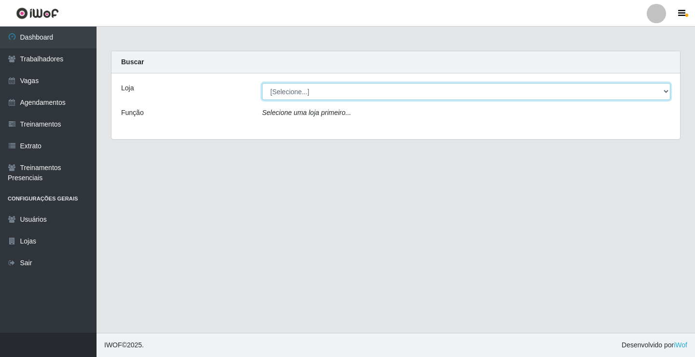
click at [278, 90] on select "[Selecione...] Edilicya Supermercado" at bounding box center [466, 91] width 408 height 17
select select "460"
click at [262, 83] on select "[Selecione...] Edilicya Supermercado" at bounding box center [466, 91] width 408 height 17
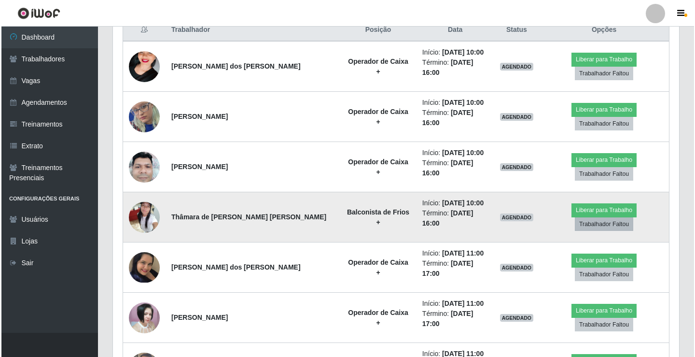
scroll to position [386, 0]
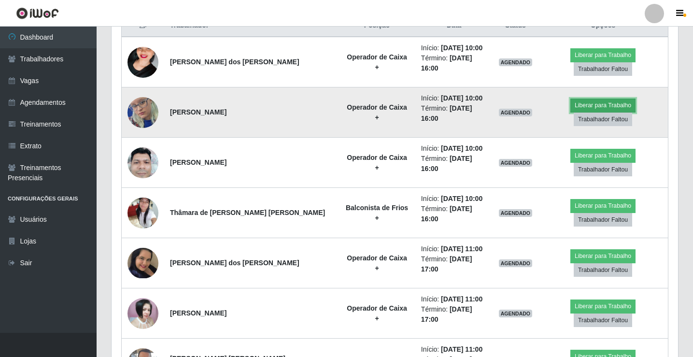
click at [570, 99] on button "Liberar para Trabalho" at bounding box center [602, 105] width 65 height 14
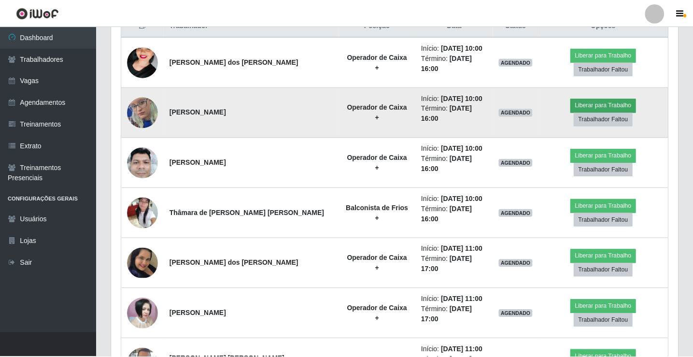
scroll to position [200, 561]
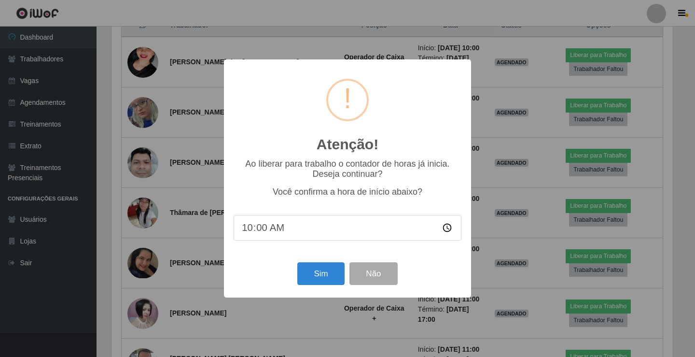
click at [307, 287] on div "Sim Não" at bounding box center [348, 274] width 228 height 28
drag, startPoint x: 305, startPoint y: 277, endPoint x: 304, endPoint y: 258, distance: 18.9
click at [305, 277] on button "Sim" at bounding box center [320, 273] width 47 height 23
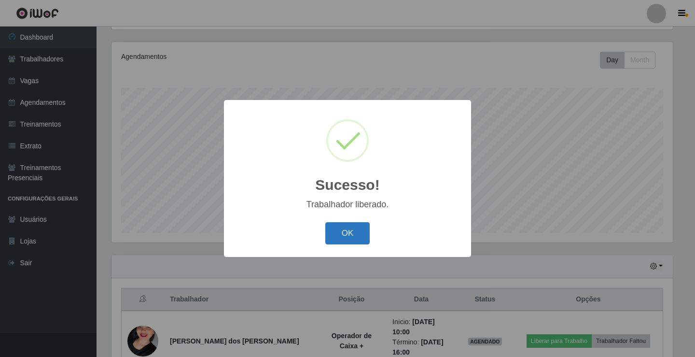
click at [355, 223] on button "OK" at bounding box center [347, 233] width 45 height 23
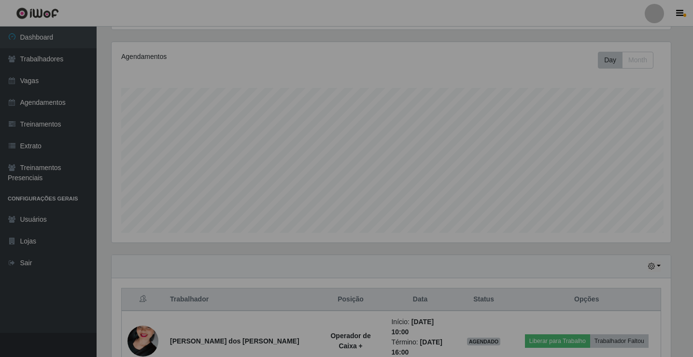
scroll to position [200, 566]
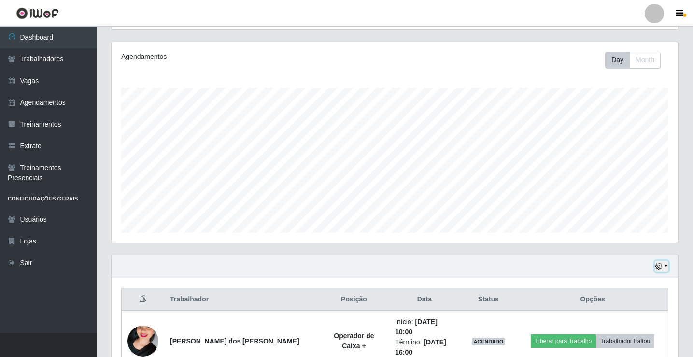
click at [664, 262] on button "button" at bounding box center [662, 266] width 14 height 11
click at [664, 265] on button "button" at bounding box center [662, 266] width 14 height 11
click at [664, 268] on button "button" at bounding box center [662, 266] width 14 height 11
click at [616, 251] on button "Não encerrados" at bounding box center [629, 250] width 76 height 20
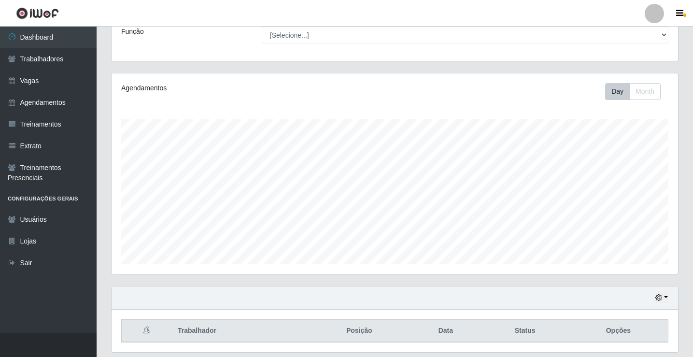
scroll to position [64, 0]
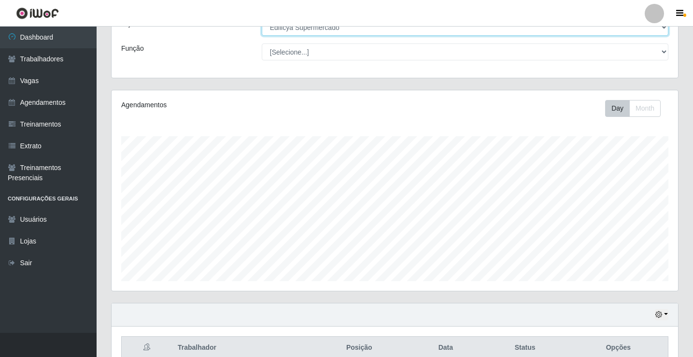
click at [279, 29] on select "[Selecione...] Edilicya Supermercado" at bounding box center [465, 27] width 406 height 17
click at [262, 19] on select "[Selecione...] Edilicya Supermercado" at bounding box center [465, 27] width 406 height 17
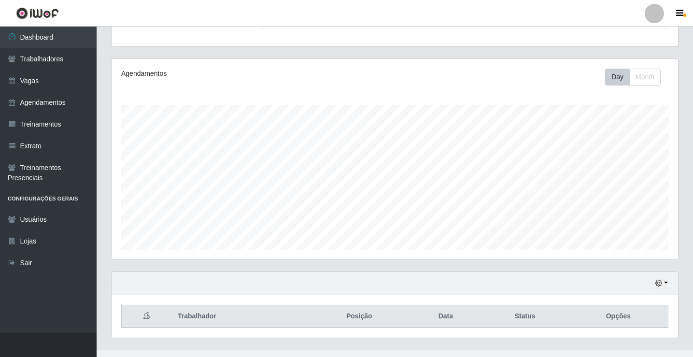
scroll to position [112, 0]
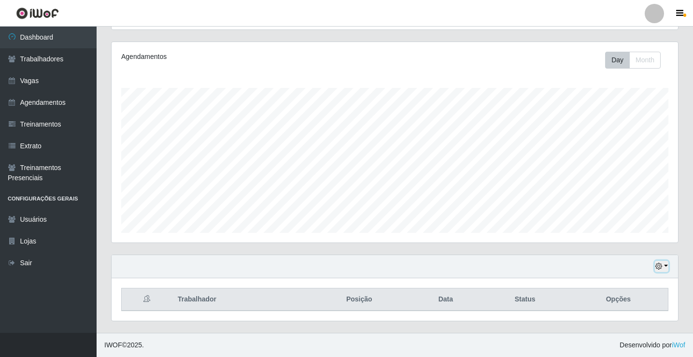
click at [668, 264] on button "button" at bounding box center [662, 266] width 14 height 11
click at [608, 232] on button "1 Semana" at bounding box center [629, 230] width 76 height 20
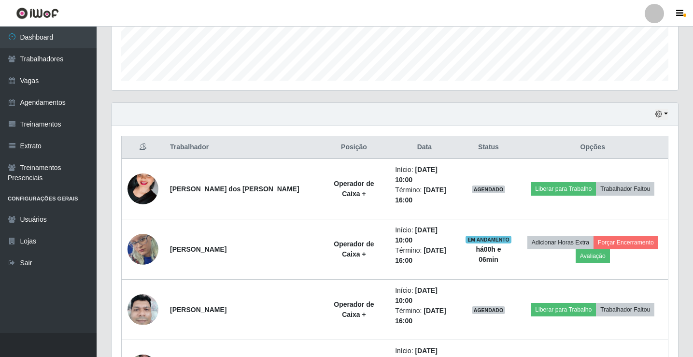
scroll to position [209, 0]
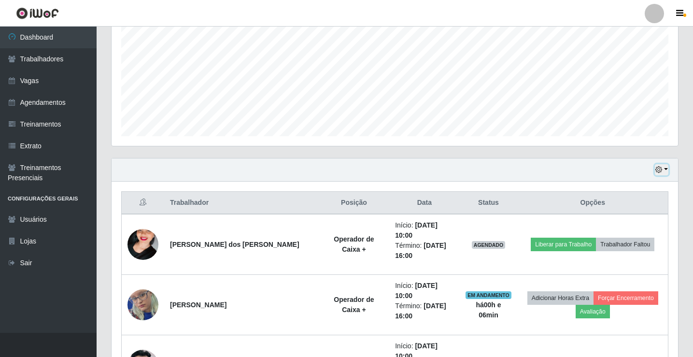
click at [668, 169] on button "button" at bounding box center [662, 169] width 14 height 11
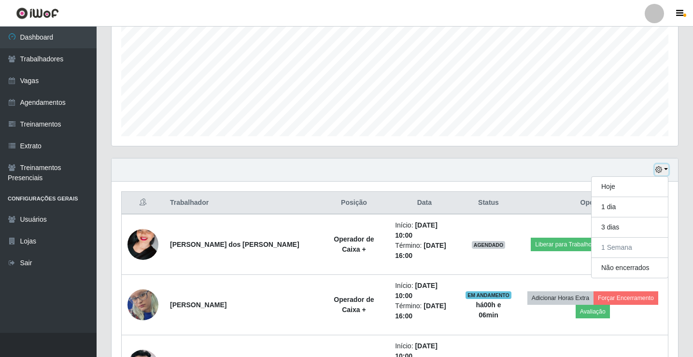
click at [667, 168] on button "button" at bounding box center [662, 169] width 14 height 11
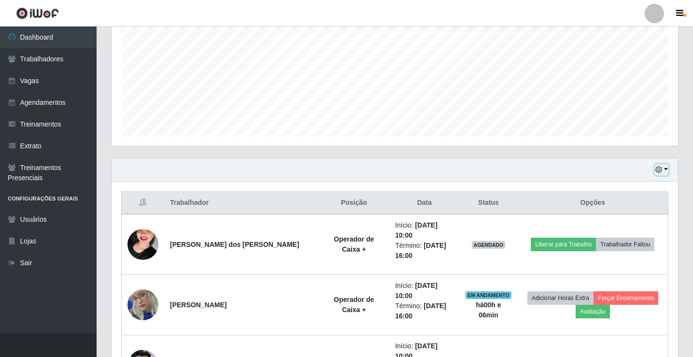
click at [664, 170] on button "button" at bounding box center [662, 169] width 14 height 11
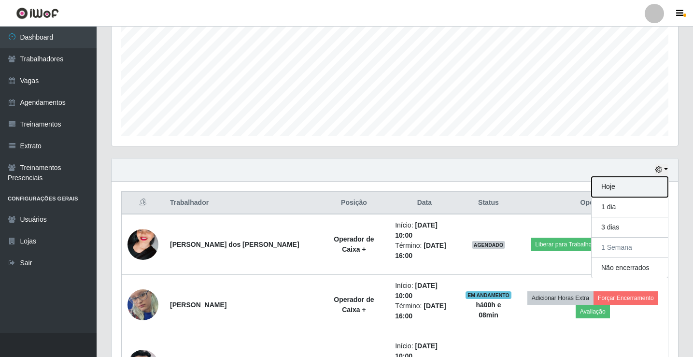
click at [602, 190] on button "Hoje" at bounding box center [629, 187] width 76 height 20
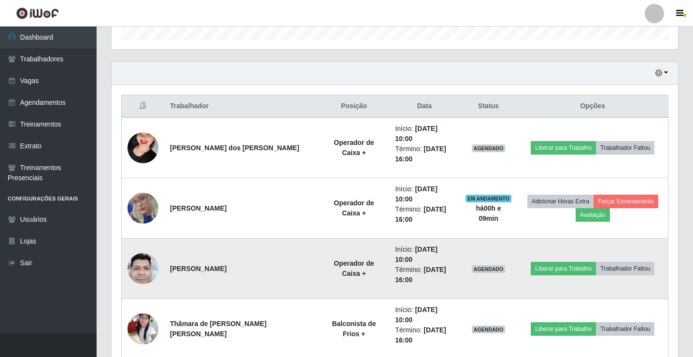
scroll to position [354, 0]
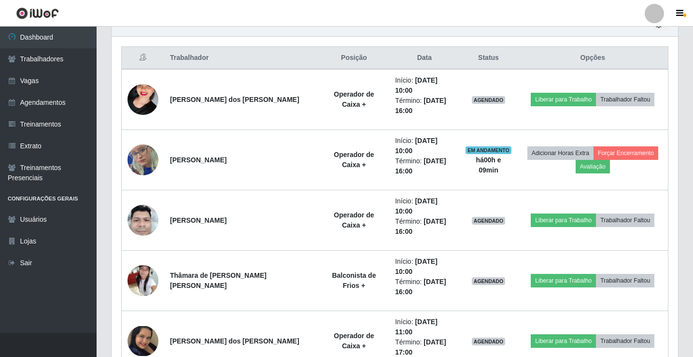
click at [429, 57] on th "Data" at bounding box center [424, 58] width 70 height 23
click at [397, 64] on th "Data" at bounding box center [424, 58] width 70 height 23
drag, startPoint x: 172, startPoint y: 51, endPoint x: 208, endPoint y: 55, distance: 36.0
click at [178, 52] on th "Trabalhador" at bounding box center [241, 58] width 154 height 23
click at [406, 58] on th "Data" at bounding box center [424, 58] width 70 height 23
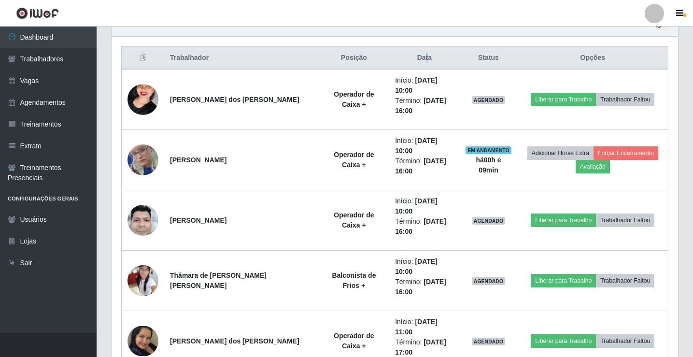
drag, startPoint x: 406, startPoint y: 59, endPoint x: 413, endPoint y: 57, distance: 6.6
click at [413, 57] on th "Data" at bounding box center [424, 58] width 70 height 23
click at [37, 104] on link "Agendamentos" at bounding box center [48, 103] width 97 height 22
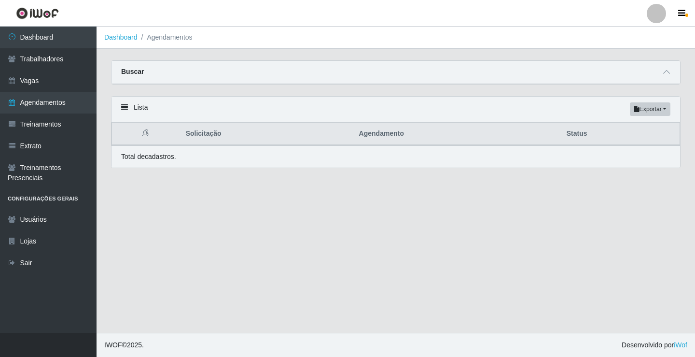
click at [262, 52] on main "Dashboard Agendamentos Carregando... Buscar Início em Término em Status [Seleci…" at bounding box center [396, 180] width 599 height 306
click at [262, 65] on div "Buscar" at bounding box center [396, 72] width 569 height 23
click at [665, 70] on icon at bounding box center [666, 72] width 7 height 7
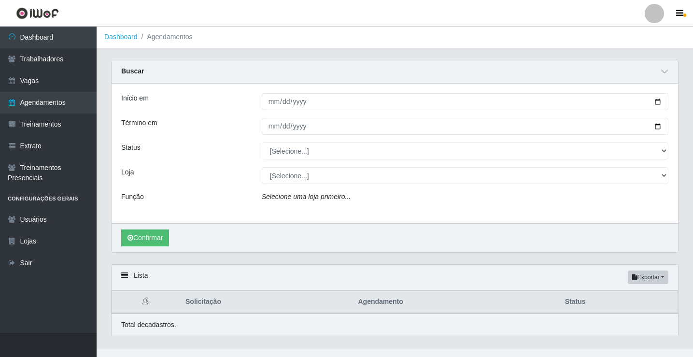
scroll to position [16, 0]
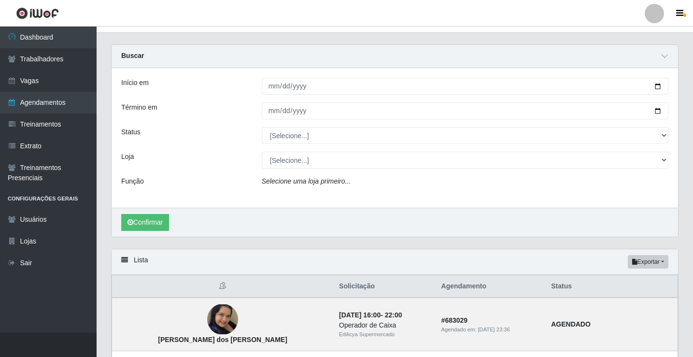
click at [130, 160] on label "Loja" at bounding box center [127, 157] width 13 height 10
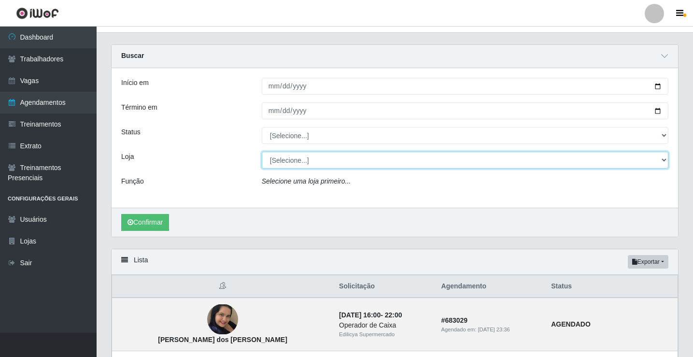
click at [262, 160] on select "[Selecione...] Edilicya Supermercado" at bounding box center [465, 160] width 406 height 17
click at [320, 157] on select "[Selecione...] Edilicya Supermercado" at bounding box center [465, 160] width 406 height 17
select select "460"
click at [262, 152] on select "[Selecione...] Edilicya Supermercado" at bounding box center [465, 160] width 406 height 17
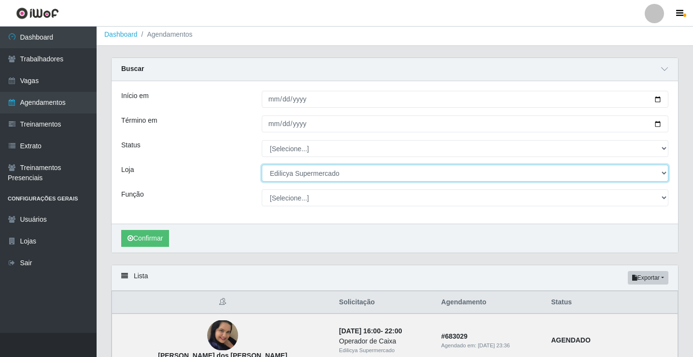
scroll to position [0, 0]
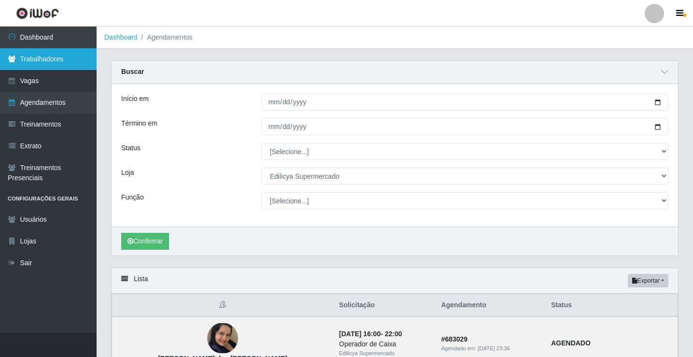
drag, startPoint x: 0, startPoint y: 189, endPoint x: 31, endPoint y: 65, distance: 127.5
drag, startPoint x: 31, startPoint y: 65, endPoint x: 60, endPoint y: 58, distance: 29.4
click at [60, 58] on link "Trabalhadores" at bounding box center [48, 59] width 97 height 22
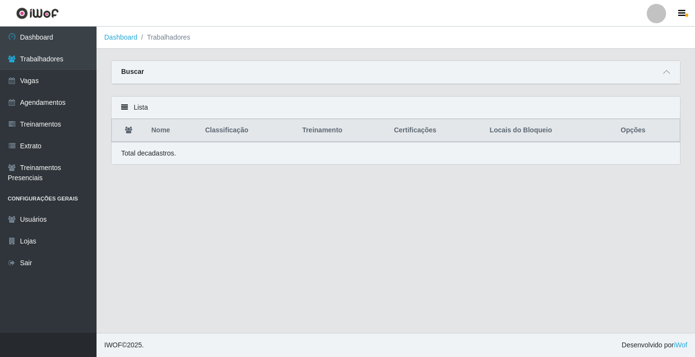
click at [165, 136] on th "Nome" at bounding box center [173, 130] width 54 height 23
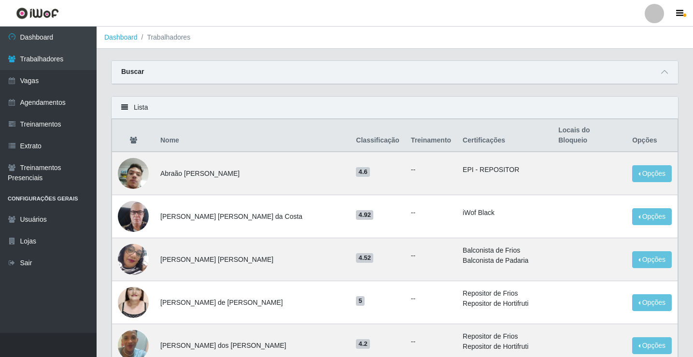
drag, startPoint x: 169, startPoint y: 76, endPoint x: 180, endPoint y: 84, distance: 13.4
drag, startPoint x: 180, startPoint y: 84, endPoint x: 188, endPoint y: 85, distance: 7.7
click at [188, 85] on div "Carregando... Buscar Nome Confirmar" at bounding box center [395, 78] width 582 height 36
click at [188, 84] on div "Buscar" at bounding box center [395, 72] width 566 height 23
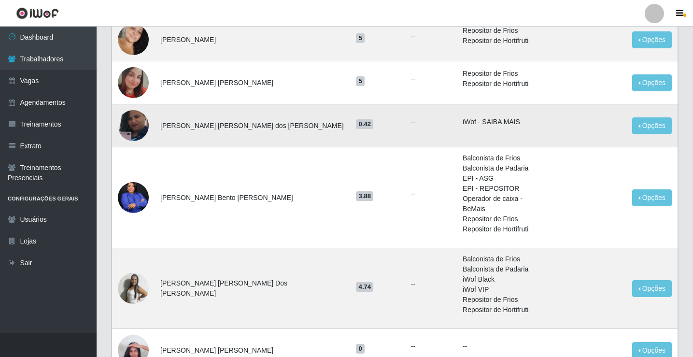
scroll to position [599, 0]
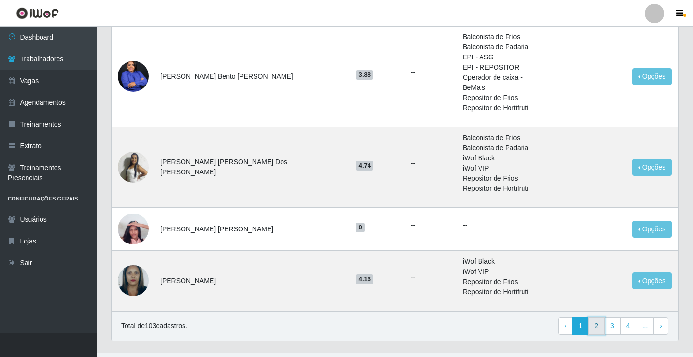
click at [597, 317] on link "2" at bounding box center [596, 325] width 16 height 17
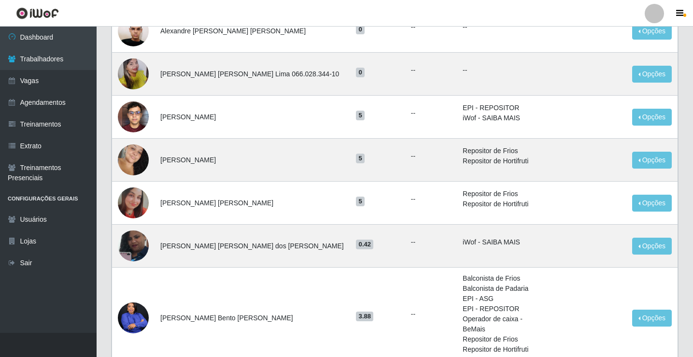
scroll to position [68, 0]
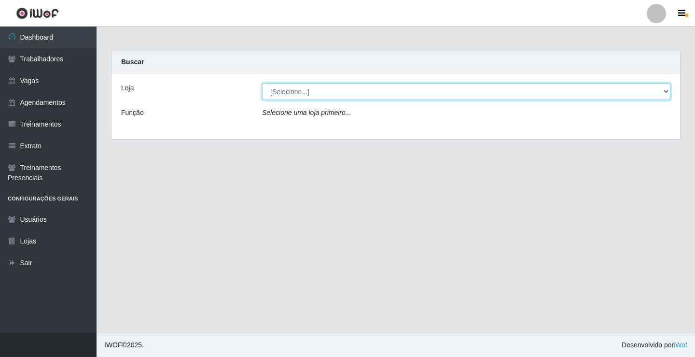
click at [293, 85] on select "[Selecione...] Edilicya Supermercado" at bounding box center [466, 91] width 408 height 17
select select "460"
click at [262, 83] on select "[Selecione...] Edilicya Supermercado" at bounding box center [466, 91] width 408 height 17
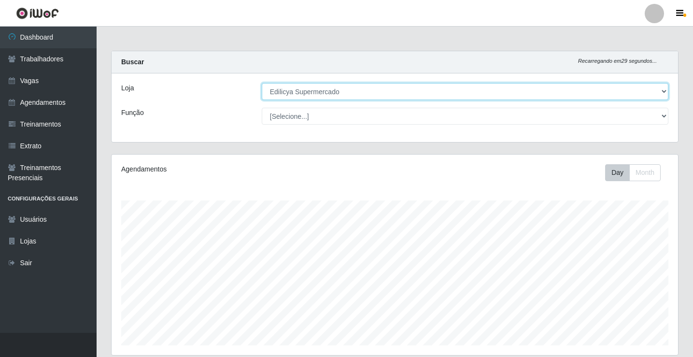
scroll to position [200, 566]
click at [293, 93] on select "[Selecione...] Edilicya Supermercado" at bounding box center [465, 91] width 406 height 17
click at [262, 83] on select "[Selecione...] Edilicya Supermercado" at bounding box center [465, 91] width 406 height 17
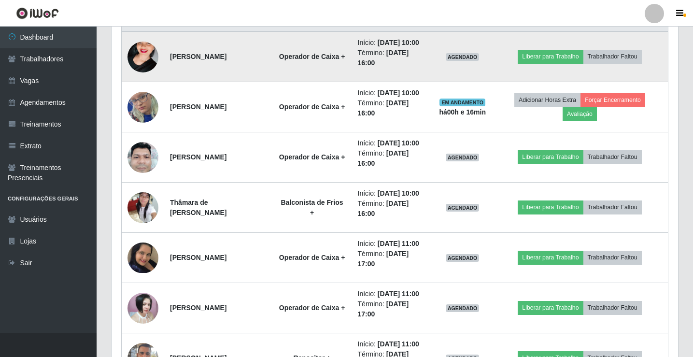
scroll to position [414, 0]
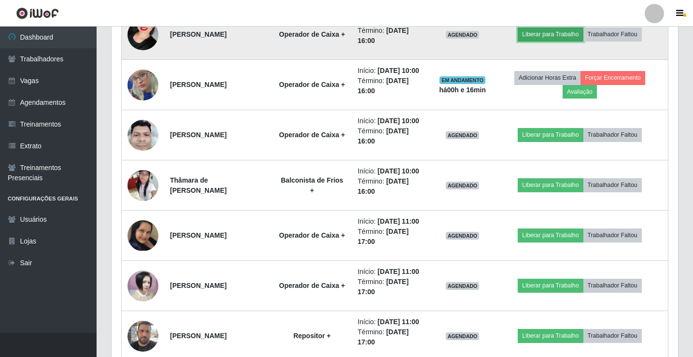
click at [540, 38] on button "Liberar para Trabalho" at bounding box center [550, 35] width 65 height 14
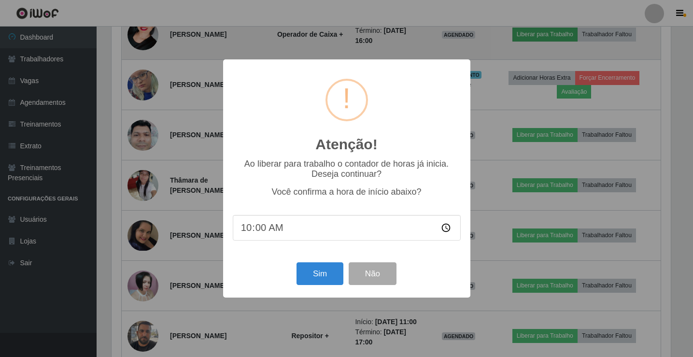
scroll to position [200, 561]
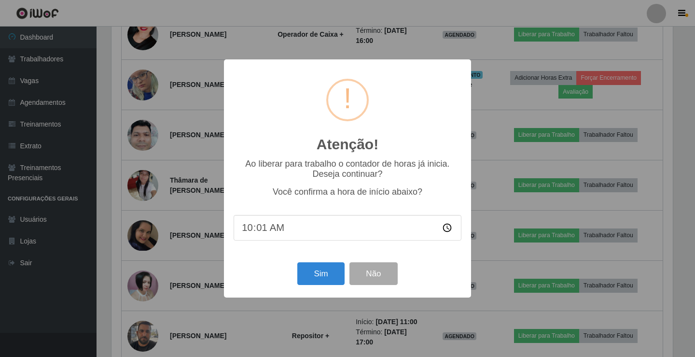
type input "10:16"
click at [342, 280] on button "Sim" at bounding box center [320, 273] width 47 height 23
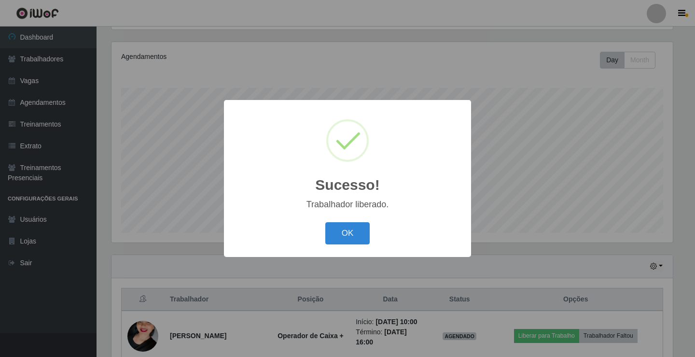
click at [334, 237] on button "OK" at bounding box center [347, 233] width 45 height 23
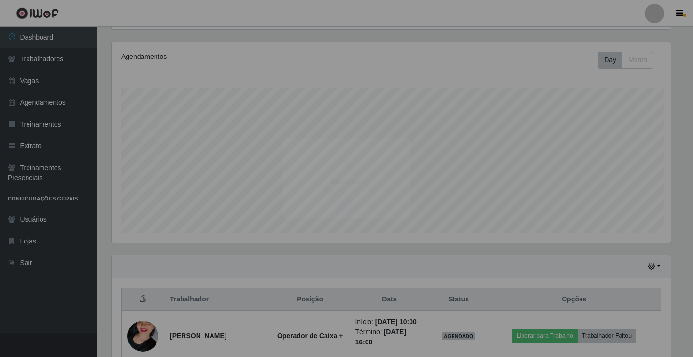
scroll to position [200, 566]
